Goal: Task Accomplishment & Management: Use online tool/utility

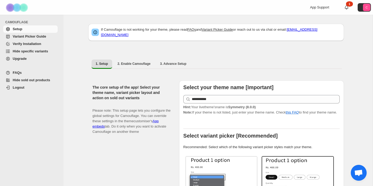
click at [29, 51] on span "Hide specific variants" at bounding box center [30, 51] width 35 height 4
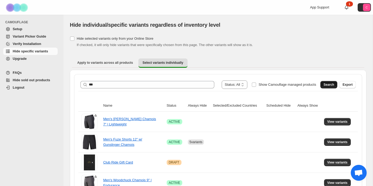
click at [331, 88] on button "Search" at bounding box center [328, 84] width 17 height 7
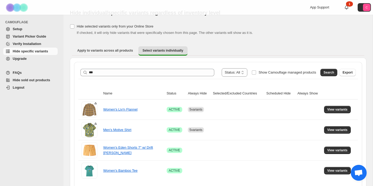
scroll to position [31, 0]
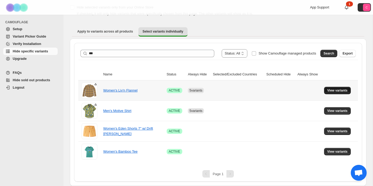
click at [333, 91] on span "View variants" at bounding box center [337, 90] width 20 height 4
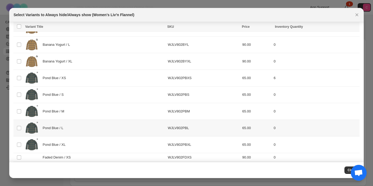
scroll to position [266, 0]
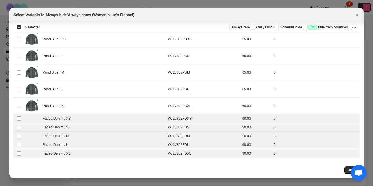
click at [241, 29] on span "Always hide" at bounding box center [240, 27] width 18 height 4
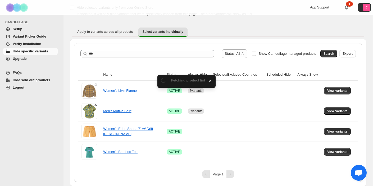
scroll to position [31, 0]
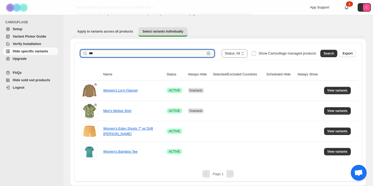
click at [130, 53] on input "***" at bounding box center [147, 53] width 116 height 7
type input "******"
click at [324, 54] on span "Search" at bounding box center [328, 53] width 11 height 4
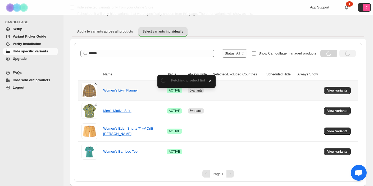
scroll to position [0, 0]
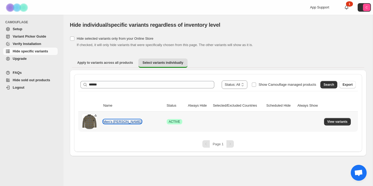
click at [127, 121] on link "Men's [PERSON_NAME]" at bounding box center [122, 122] width 38 height 4
click at [339, 121] on span "View variants" at bounding box center [337, 122] width 20 height 4
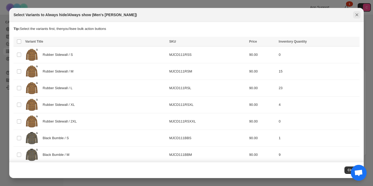
click at [354, 14] on icon "Close" at bounding box center [356, 14] width 5 height 5
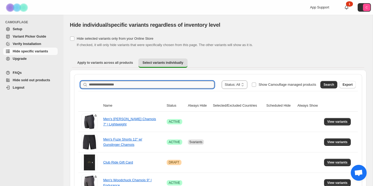
click at [179, 87] on input "Search product name" at bounding box center [151, 84] width 125 height 7
type input "******"
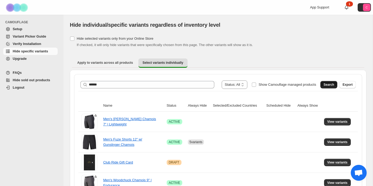
click at [332, 85] on span "Search" at bounding box center [328, 85] width 11 height 4
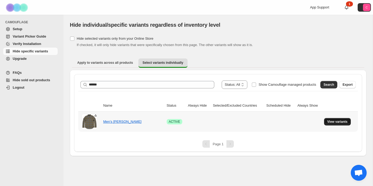
click at [334, 122] on span "View variants" at bounding box center [337, 122] width 20 height 4
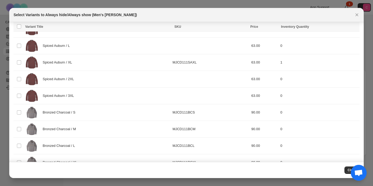
scroll to position [438, 0]
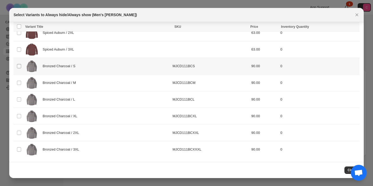
click at [21, 64] on span ":r6:" at bounding box center [19, 66] width 5 height 5
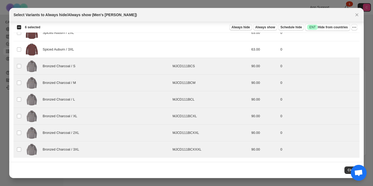
click at [241, 28] on span "Always hide" at bounding box center [240, 27] width 18 height 4
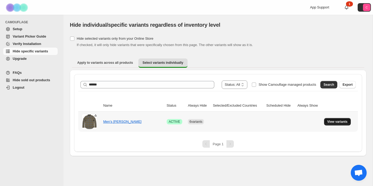
click at [331, 121] on span "View variants" at bounding box center [337, 122] width 20 height 4
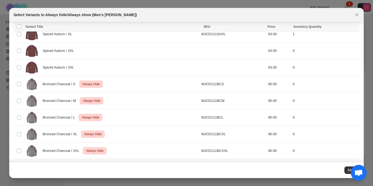
scroll to position [423, 0]
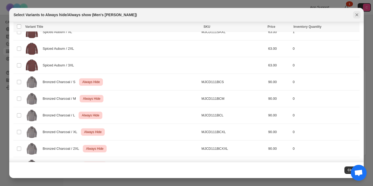
click at [359, 16] on button "Close" at bounding box center [356, 14] width 7 height 7
